Goal: Task Accomplishment & Management: Manage account settings

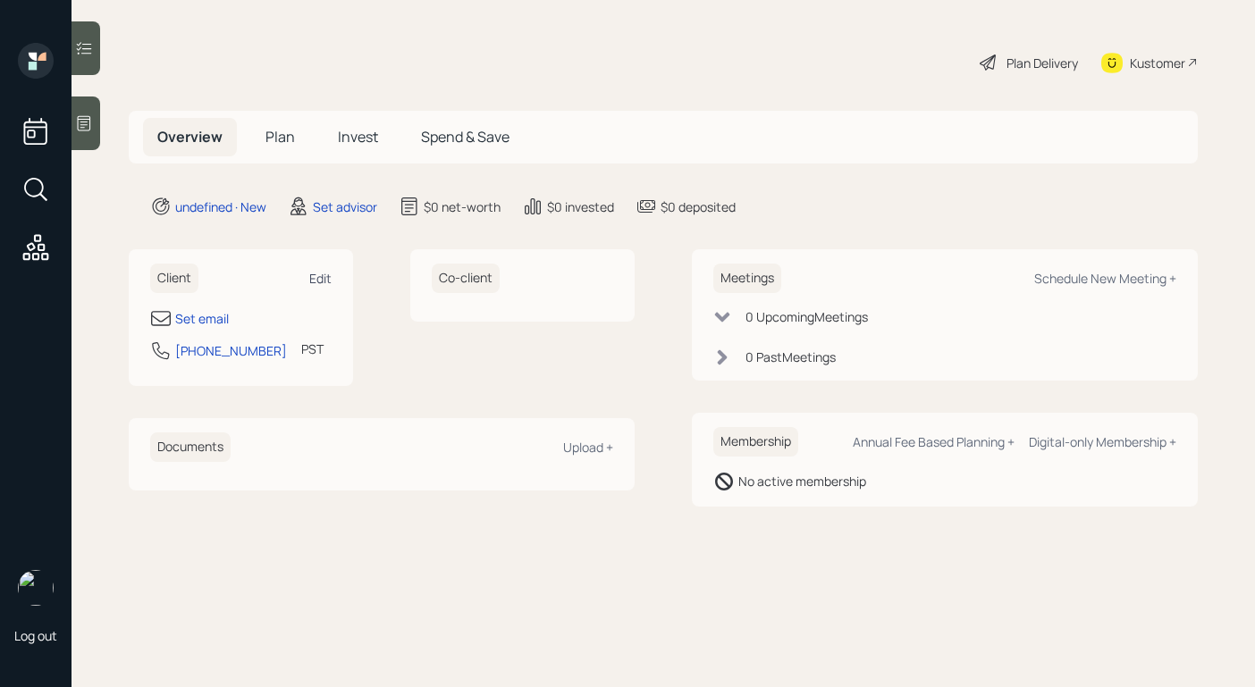
click at [326, 273] on div "Edit" at bounding box center [320, 278] width 22 height 17
select select "America/Los_Angeles"
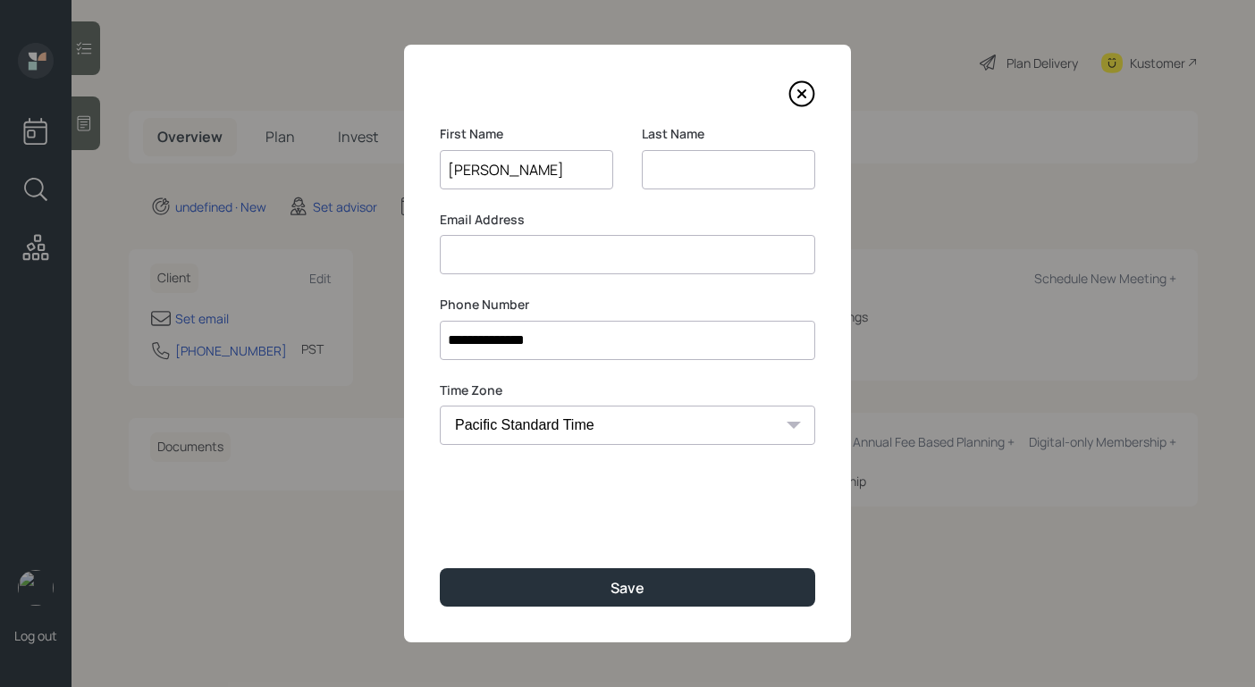
type input "[PERSON_NAME]"
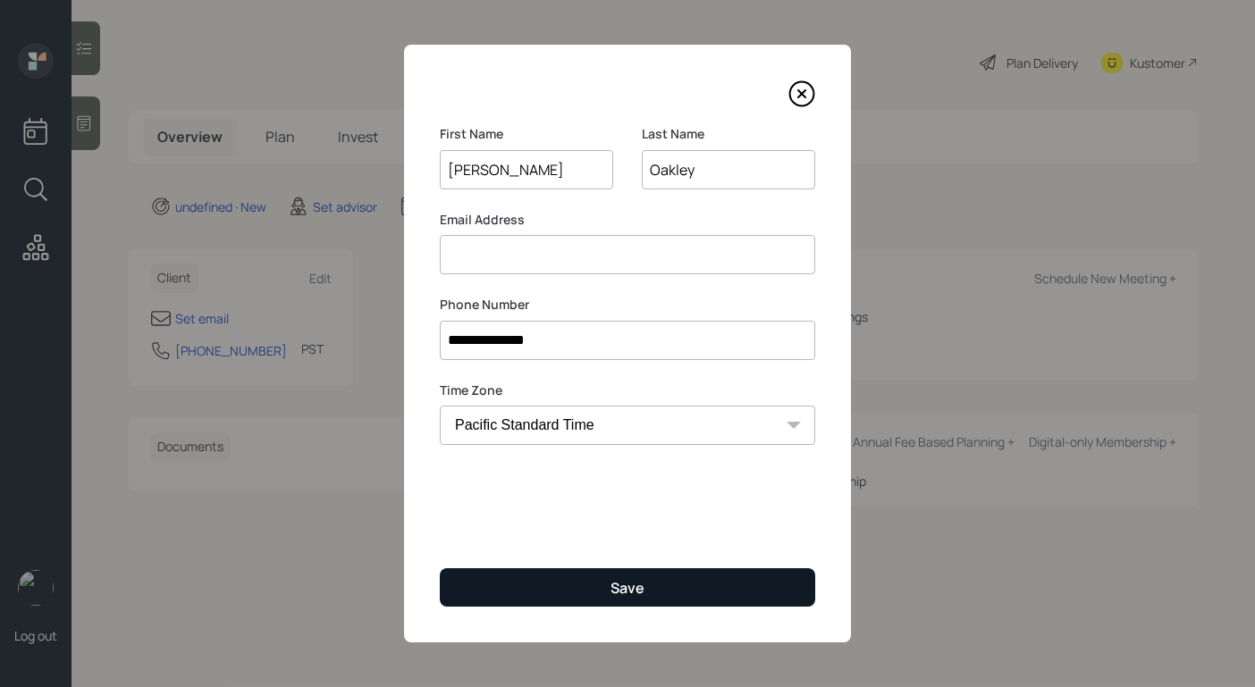
type input "Oakley"
click at [552, 592] on button "Save" at bounding box center [627, 587] width 375 height 38
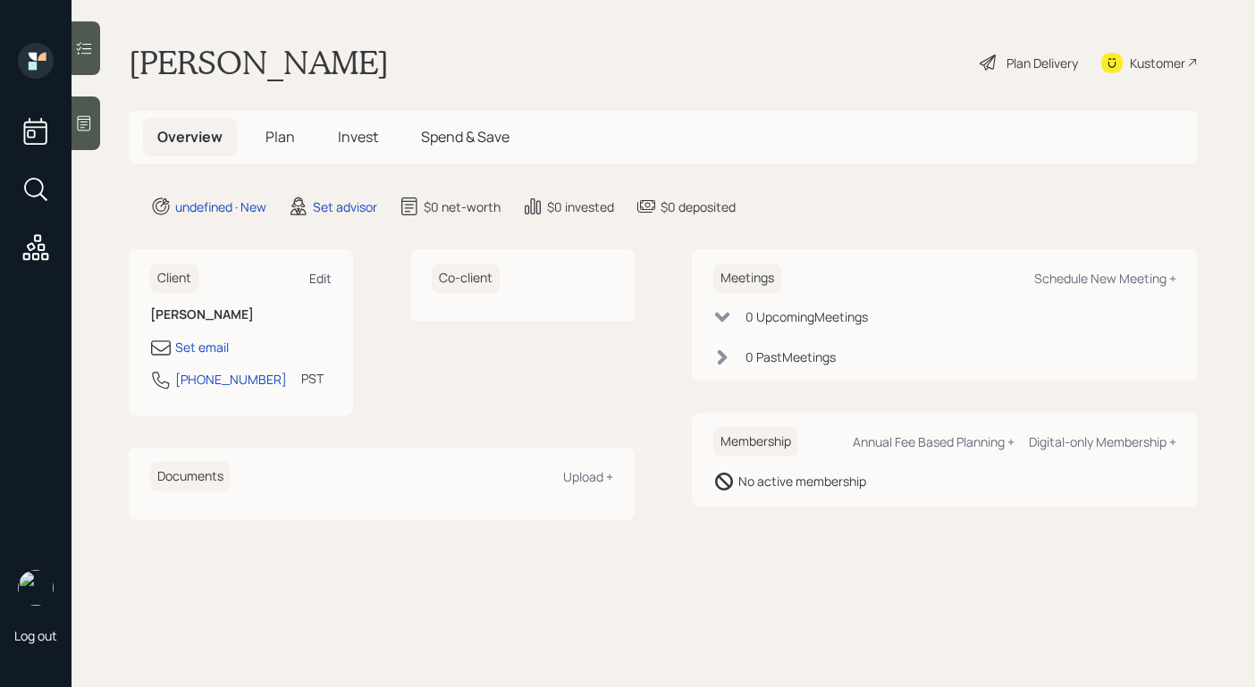
click at [319, 273] on div "Edit" at bounding box center [320, 278] width 22 height 17
select select "America/Los_Angeles"
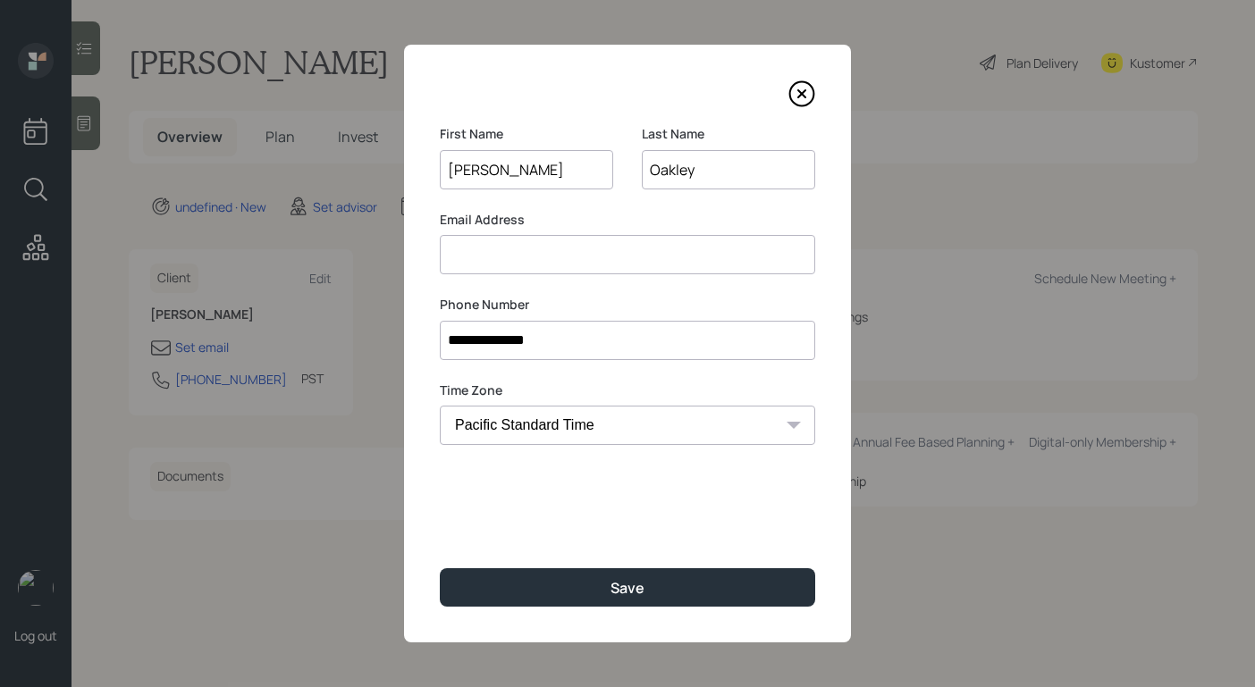
click at [551, 264] on input at bounding box center [627, 254] width 375 height 39
type input "[EMAIL_ADDRESS][DOMAIN_NAME]"
click at [544, 179] on input "[PERSON_NAME]" at bounding box center [526, 169] width 173 height 39
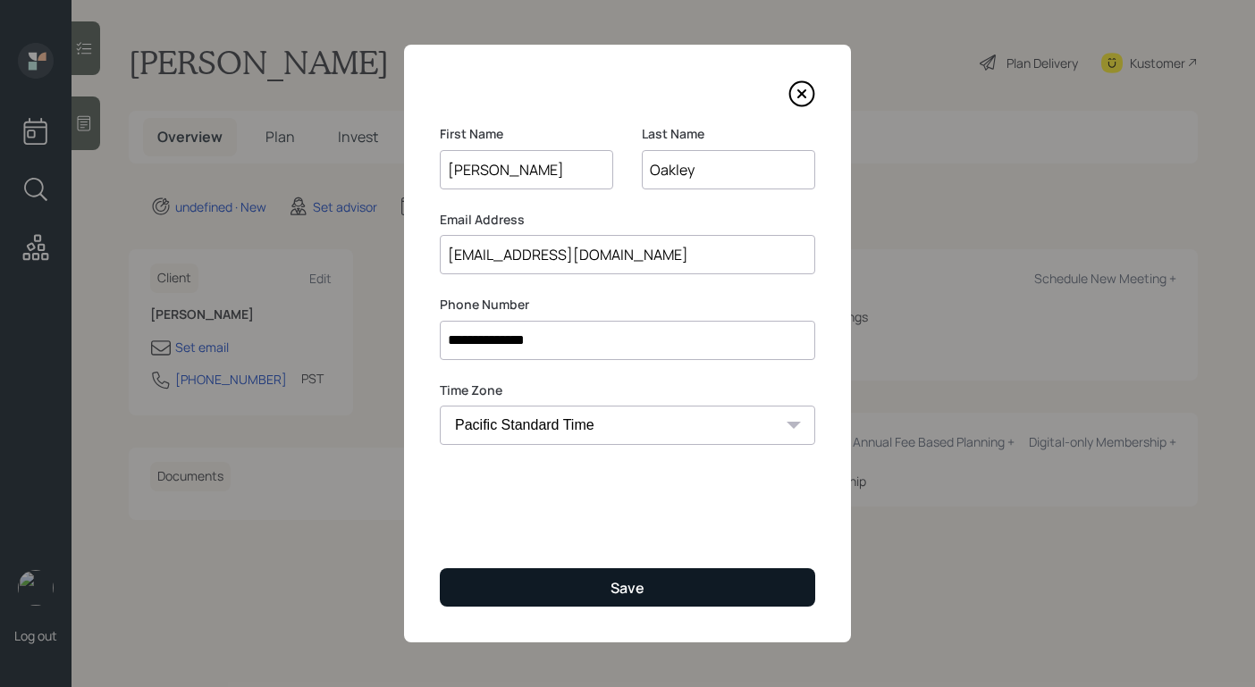
type input "[PERSON_NAME]"
click at [592, 578] on button "Save" at bounding box center [627, 587] width 375 height 38
